Goal: Communication & Community: Connect with others

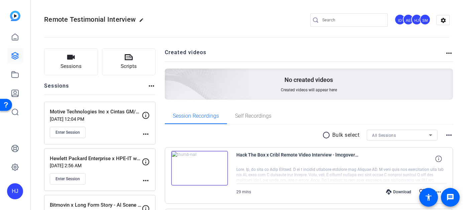
click at [330, 20] on input "Search" at bounding box center [352, 20] width 60 height 8
paste input "MyCertainPath x [PERSON_NAME]"
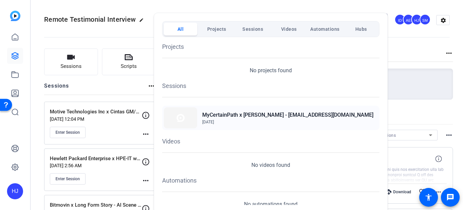
type input "MyCertainPath x [PERSON_NAME]"
click at [243, 116] on h2 "MyCertainPath x [PERSON_NAME] - [EMAIL_ADDRESS][DOMAIN_NAME]" at bounding box center [287, 115] width 171 height 8
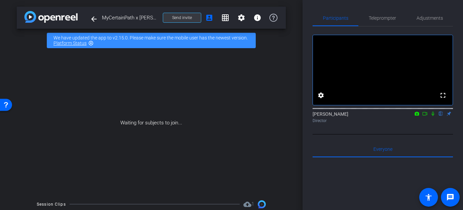
click at [185, 18] on span "Send invite" at bounding box center [182, 17] width 20 height 5
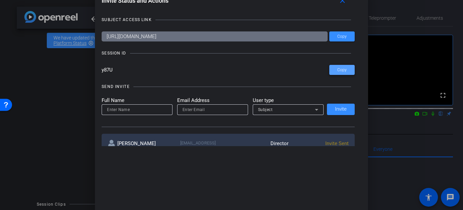
click at [335, 67] on span at bounding box center [341, 70] width 25 height 16
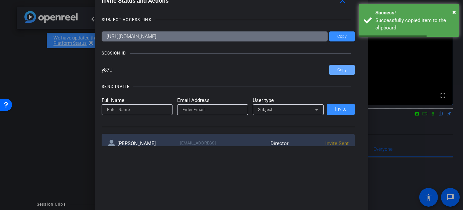
click at [47, 82] on div at bounding box center [231, 105] width 463 height 210
